Goal: Navigation & Orientation: Find specific page/section

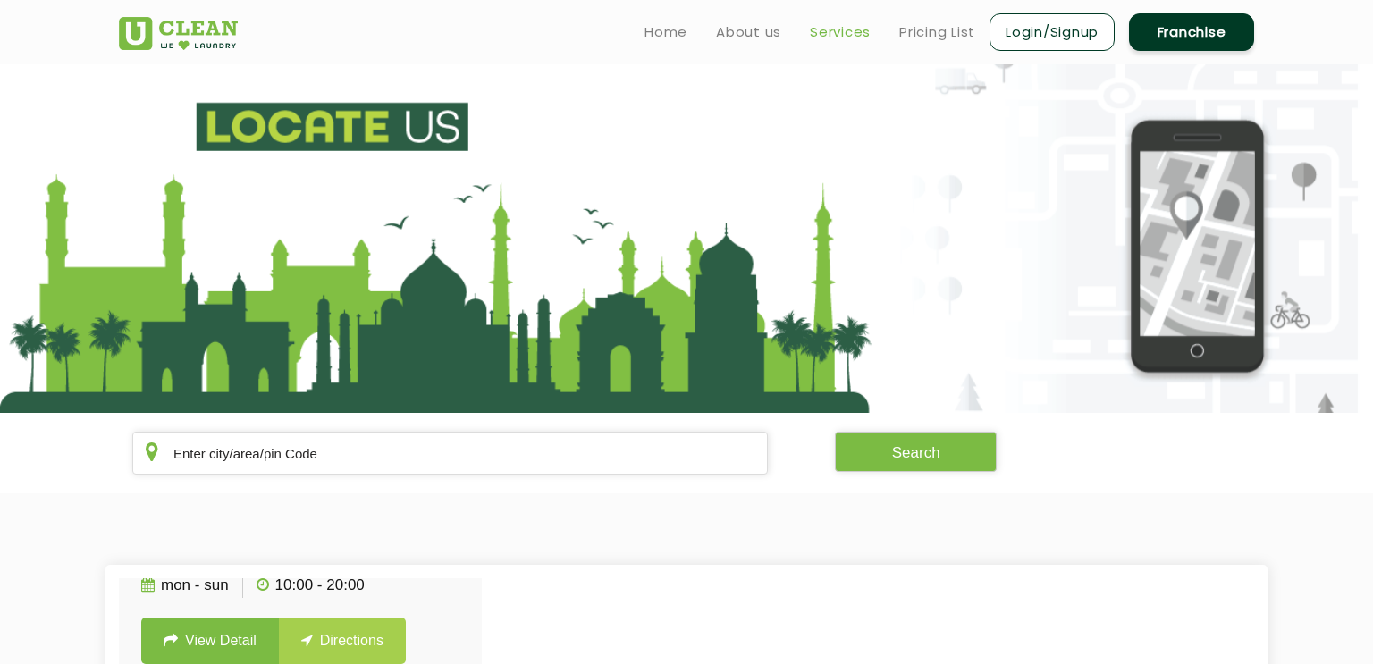
click at [840, 33] on link "Services" at bounding box center [840, 31] width 61 height 21
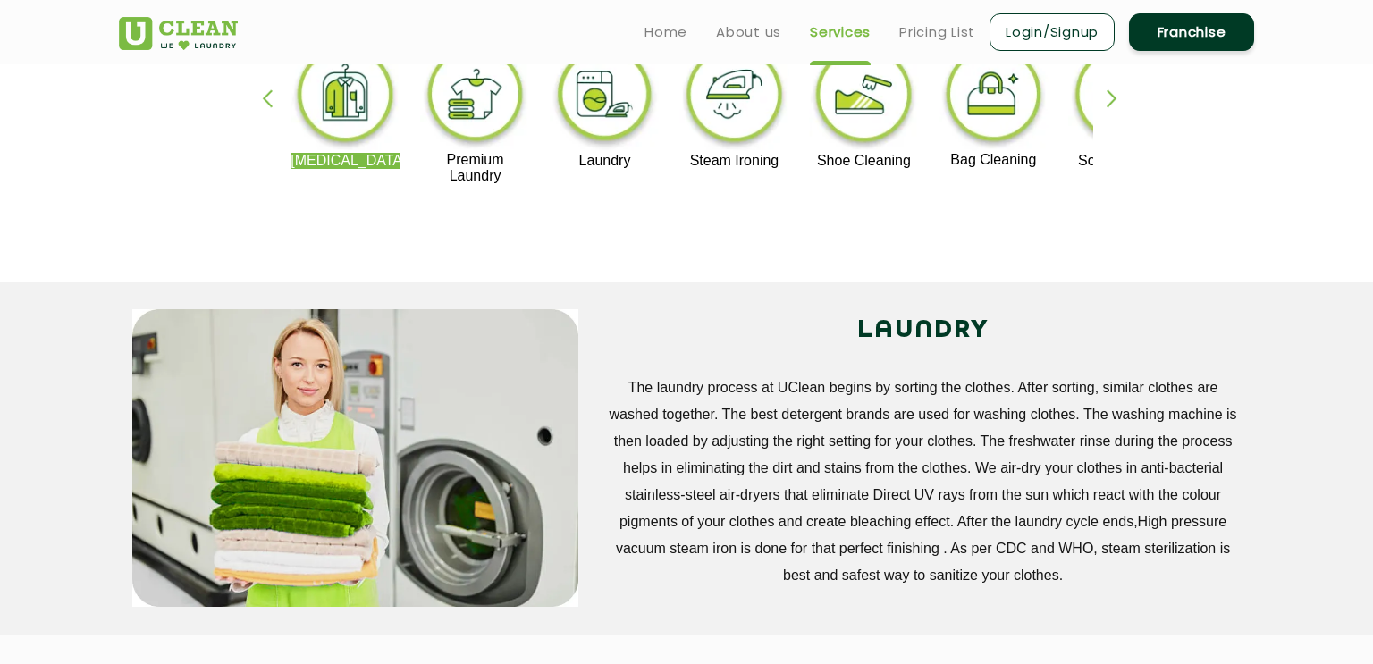
scroll to position [468, 0]
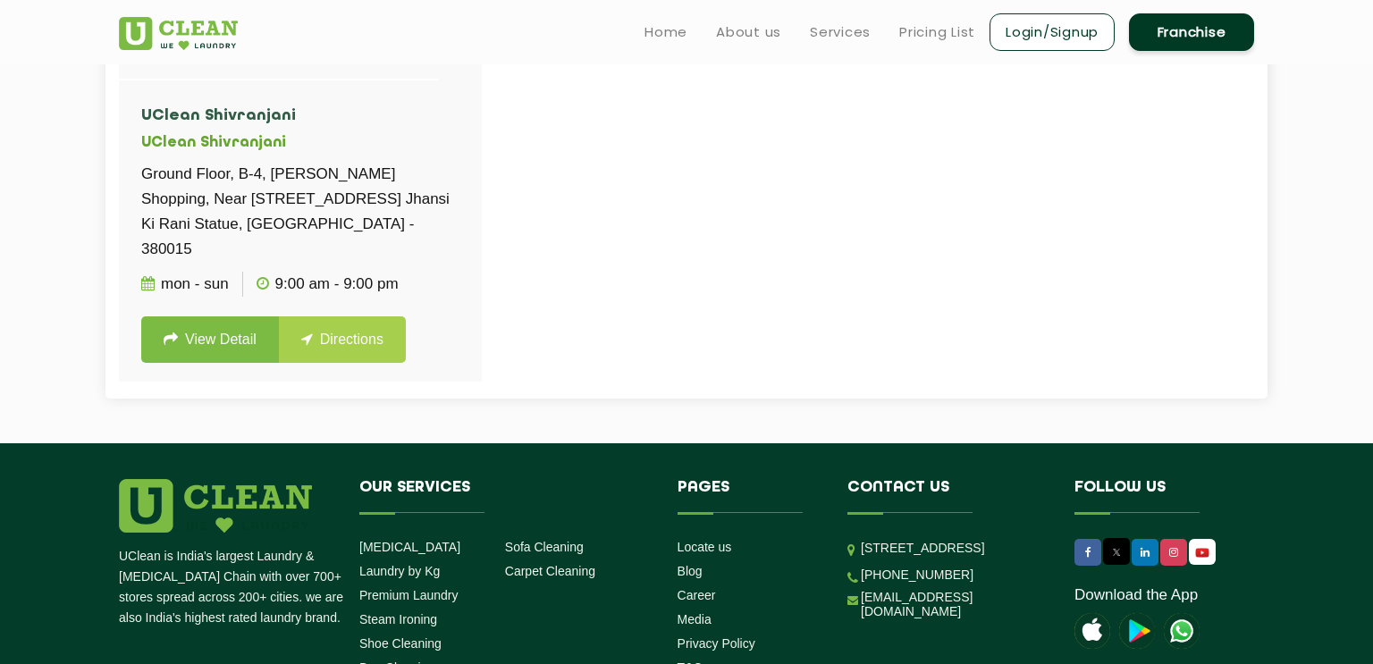
scroll to position [636, 0]
